Goal: Task Accomplishment & Management: Complete application form

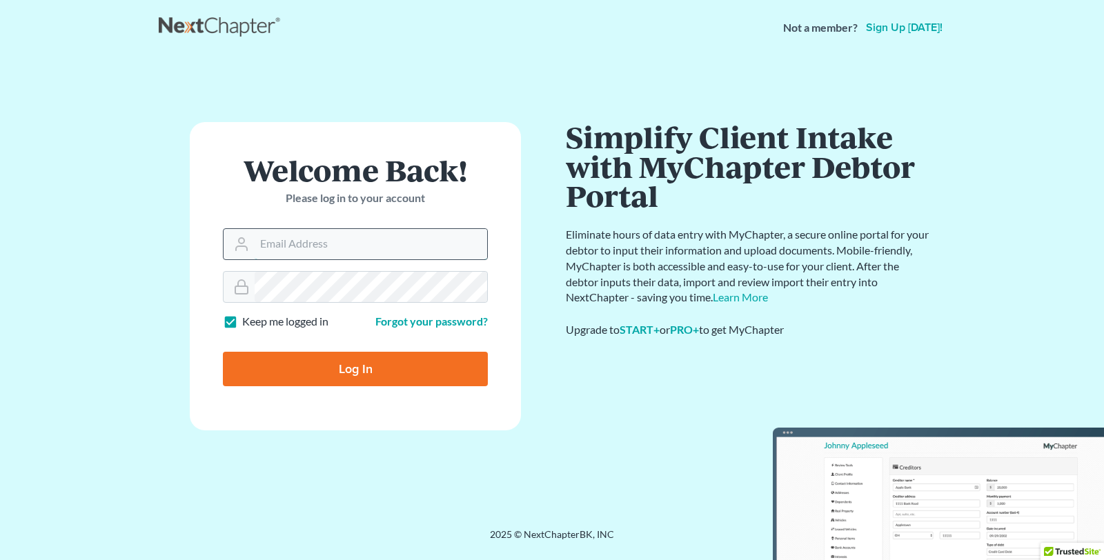
click at [263, 251] on input "Email Address" at bounding box center [371, 244] width 233 height 30
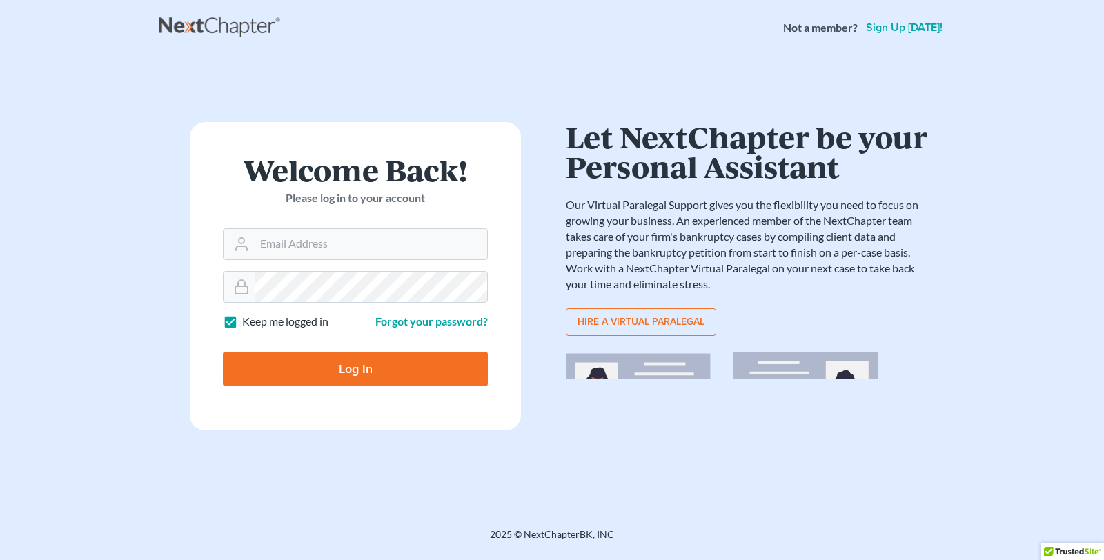
type input "[EMAIL_ADDRESS][DOMAIN_NAME]"
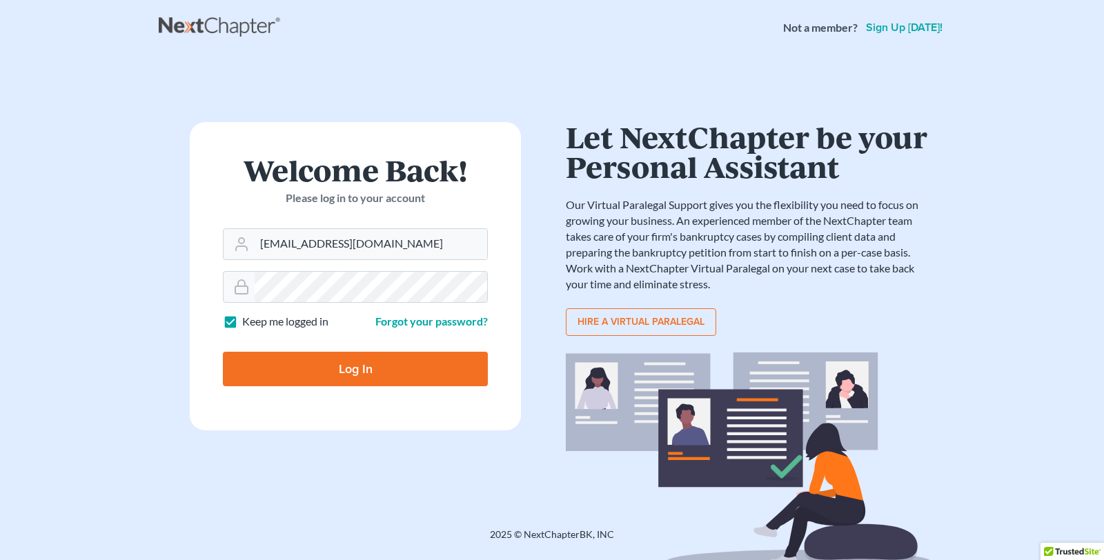
click at [296, 366] on input "Log In" at bounding box center [355, 369] width 265 height 35
type input "Thinking..."
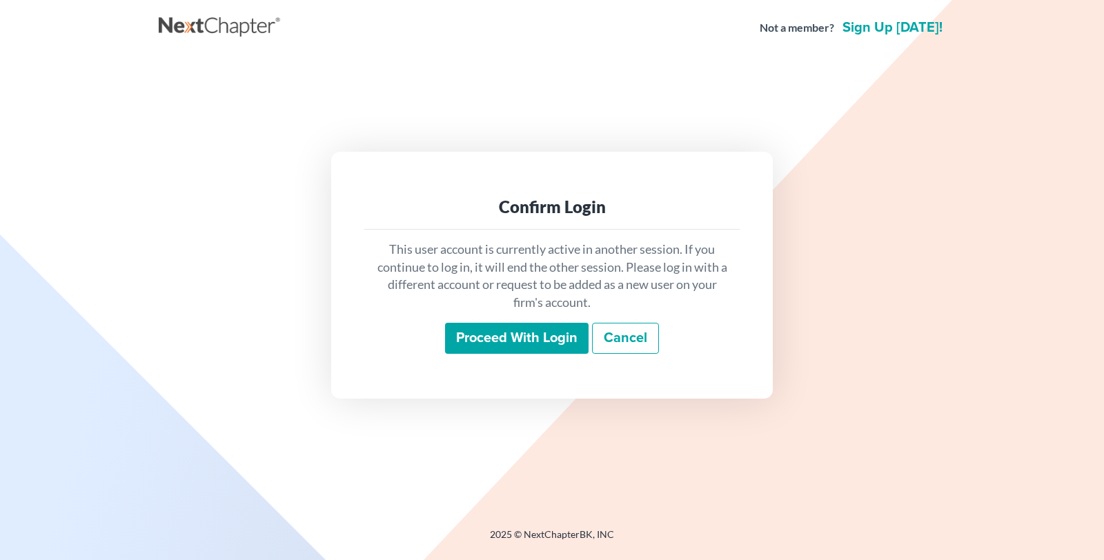
click at [526, 341] on input "Proceed with login" at bounding box center [517, 339] width 144 height 32
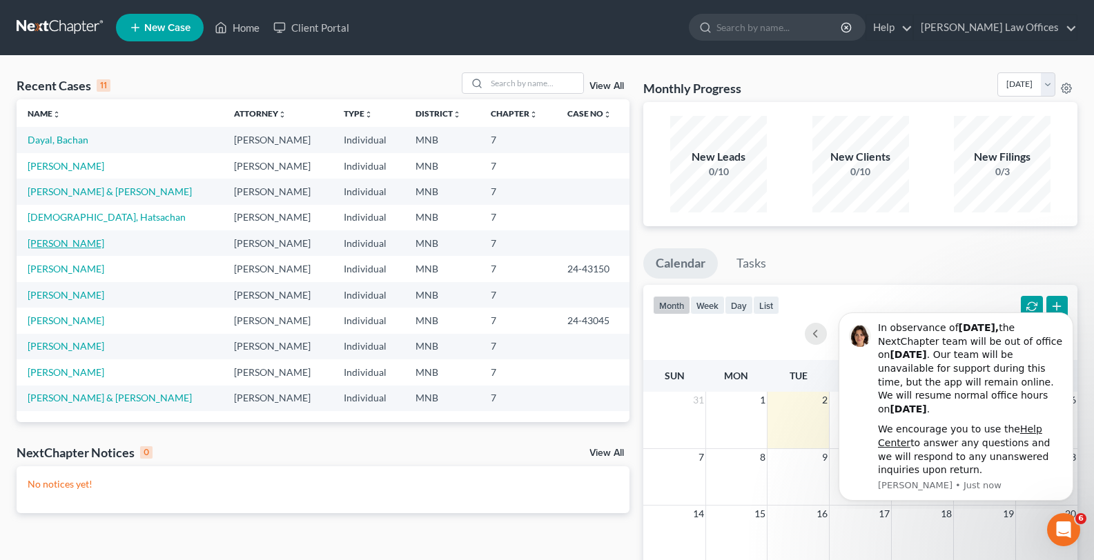
click at [76, 241] on link "Thomson, Elizabeth" at bounding box center [66, 243] width 77 height 12
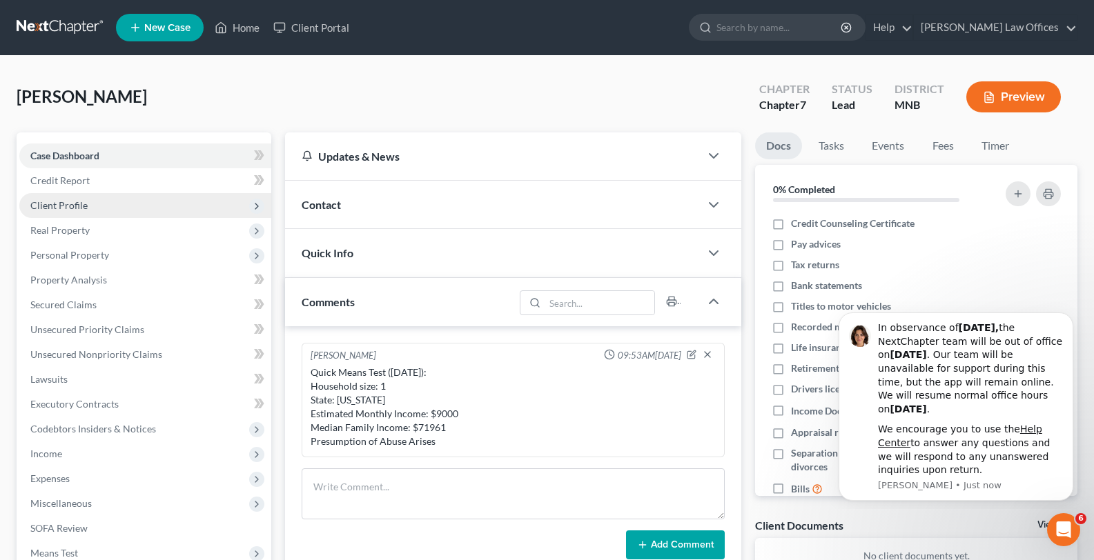
click at [57, 204] on span "Client Profile" at bounding box center [58, 205] width 57 height 12
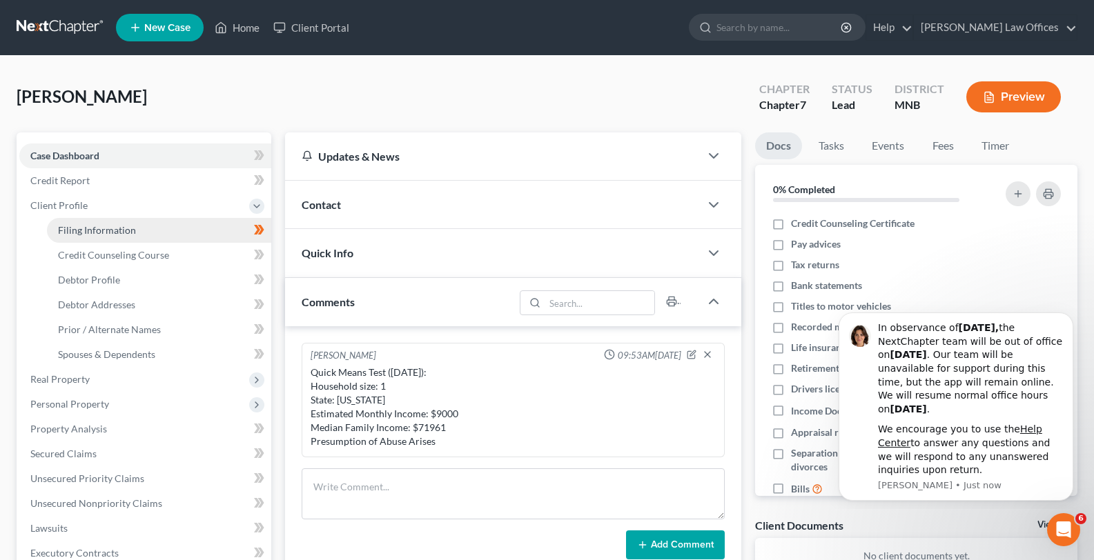
click at [64, 228] on span "Filing Information" at bounding box center [97, 230] width 78 height 12
select select "1"
select select "0"
select select "24"
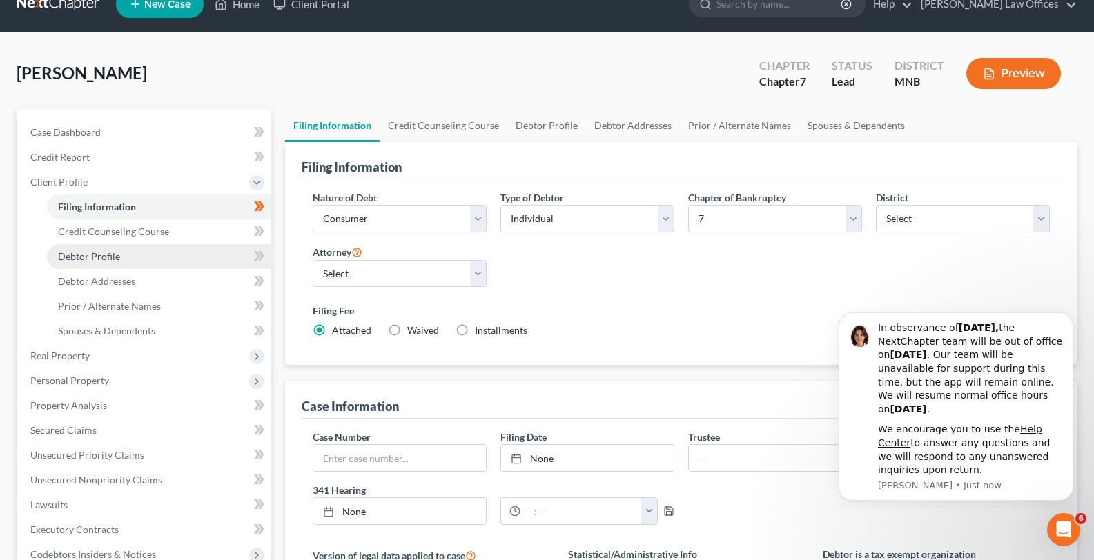
scroll to position [71, 0]
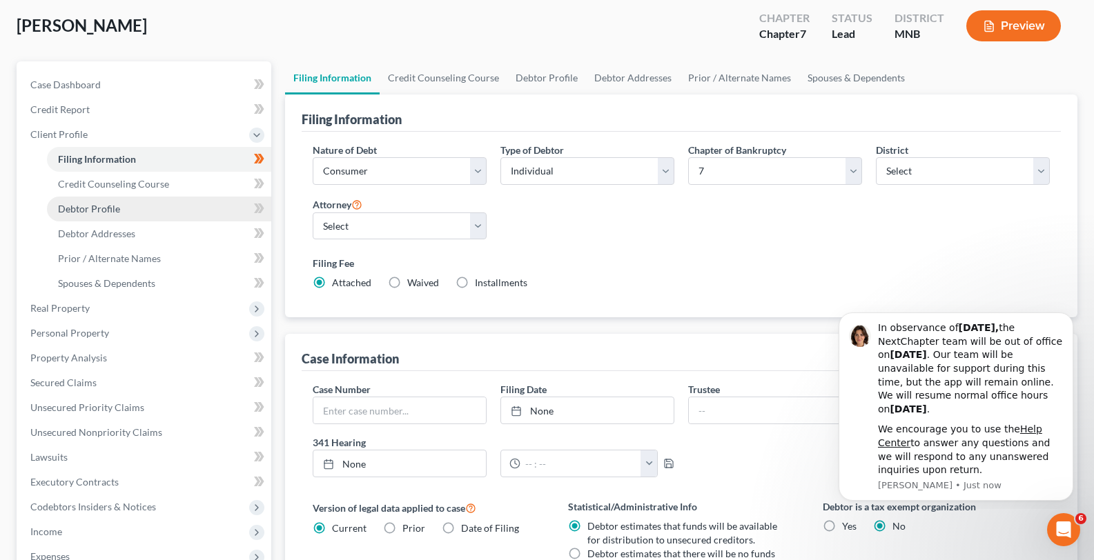
click at [79, 209] on span "Debtor Profile" at bounding box center [89, 209] width 62 height 12
select select "0"
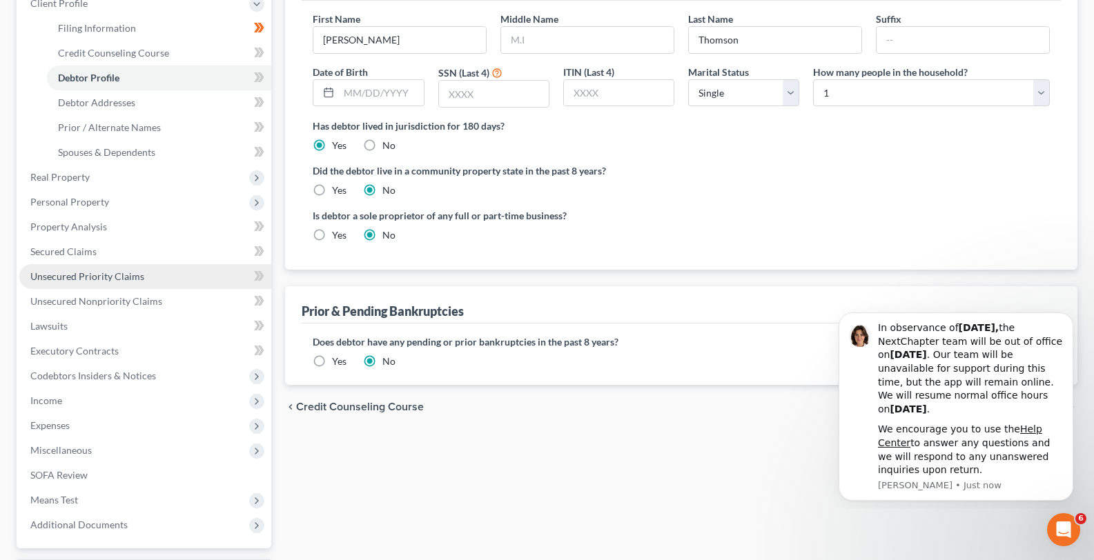
scroll to position [253, 0]
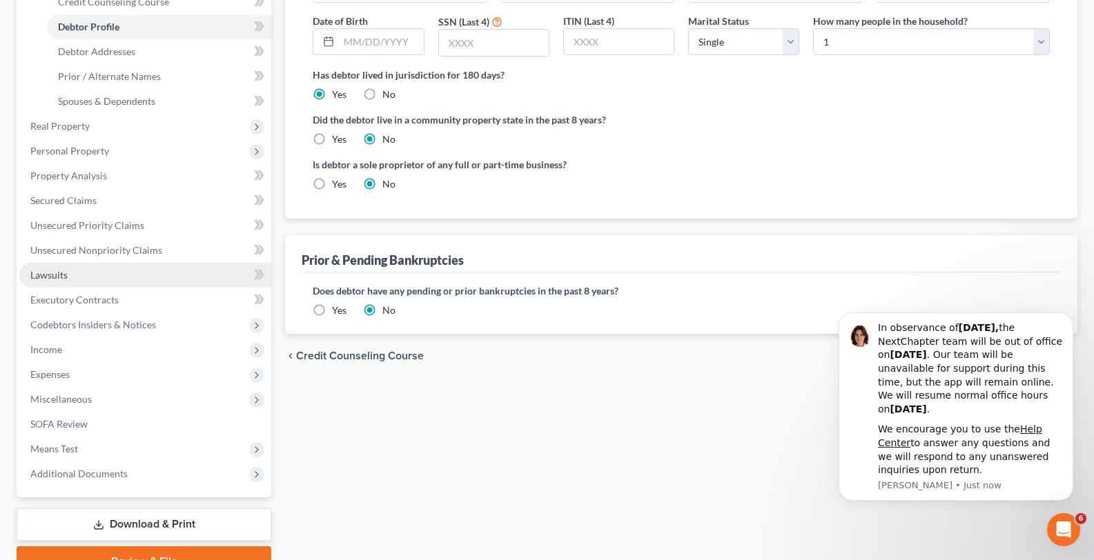
click at [63, 276] on span "Lawsuits" at bounding box center [48, 275] width 37 height 12
